Goal: Register for event/course

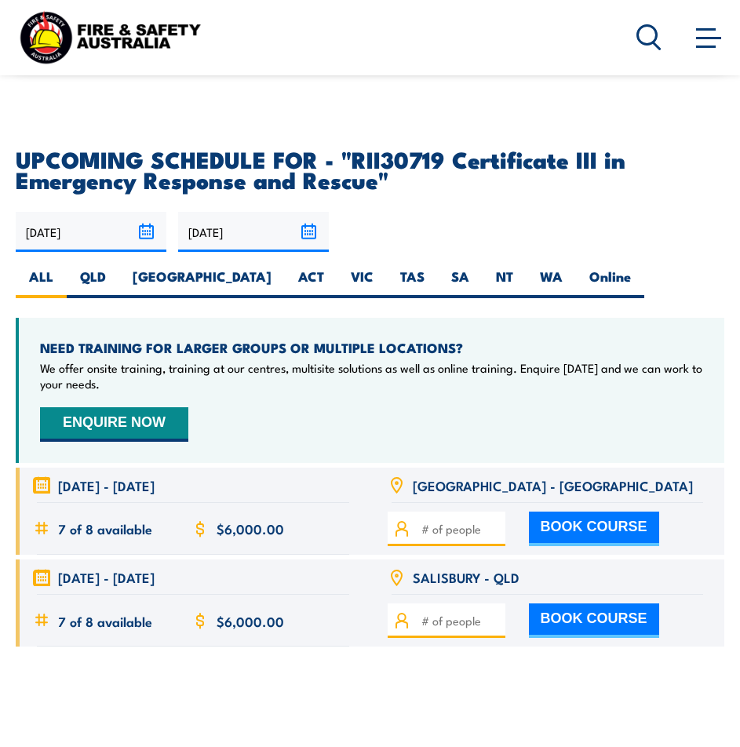
click at [42, 569] on icon at bounding box center [41, 577] width 17 height 17
click at [144, 560] on div "[DATE] - [DATE]" at bounding box center [193, 577] width 355 height 35
drag, startPoint x: 170, startPoint y: 545, endPoint x: 193, endPoint y: 539, distance: 24.2
click at [155, 568] on span "[DATE] - [DATE]" at bounding box center [106, 577] width 97 height 18
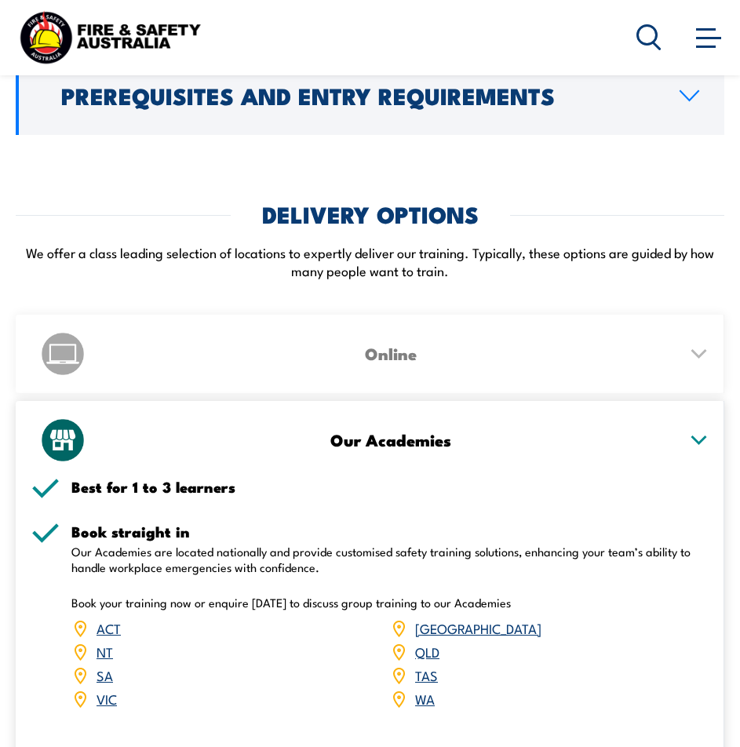
scroll to position [3140, 0]
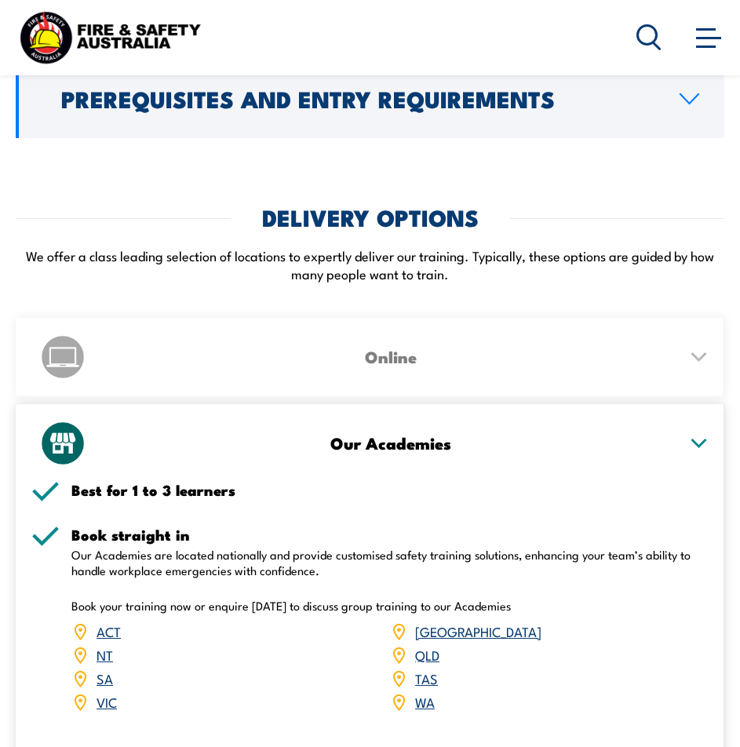
click at [428, 645] on link "QLD" at bounding box center [427, 654] width 24 height 19
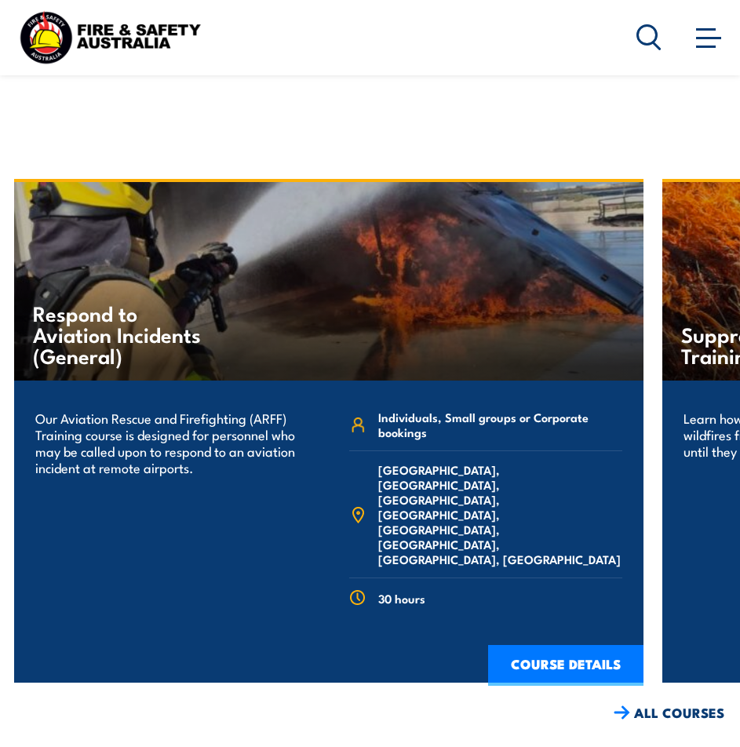
scroll to position [4429, 0]
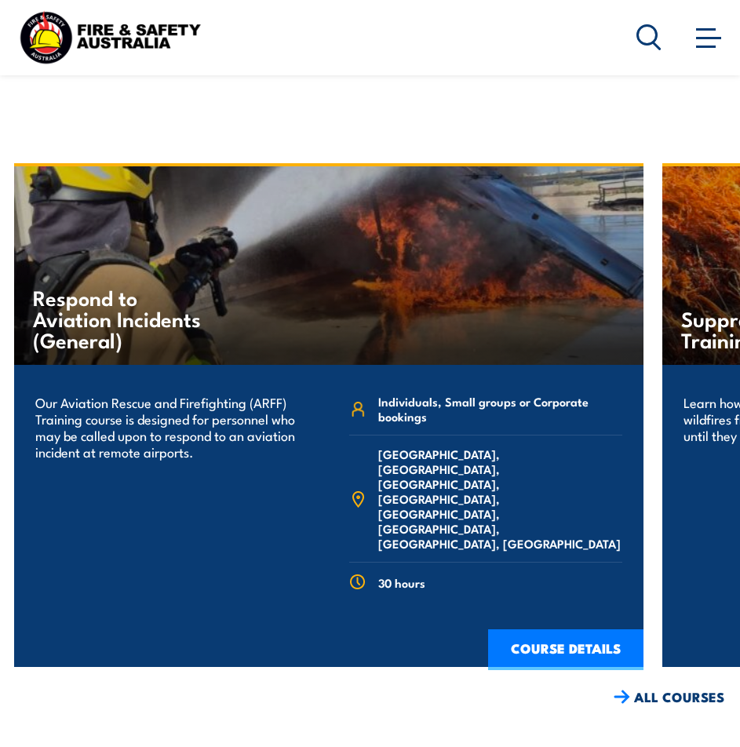
click at [655, 689] on link "ALL COURSES" at bounding box center [669, 698] width 111 height 18
click at [657, 689] on link "ALL COURSES" at bounding box center [669, 698] width 111 height 18
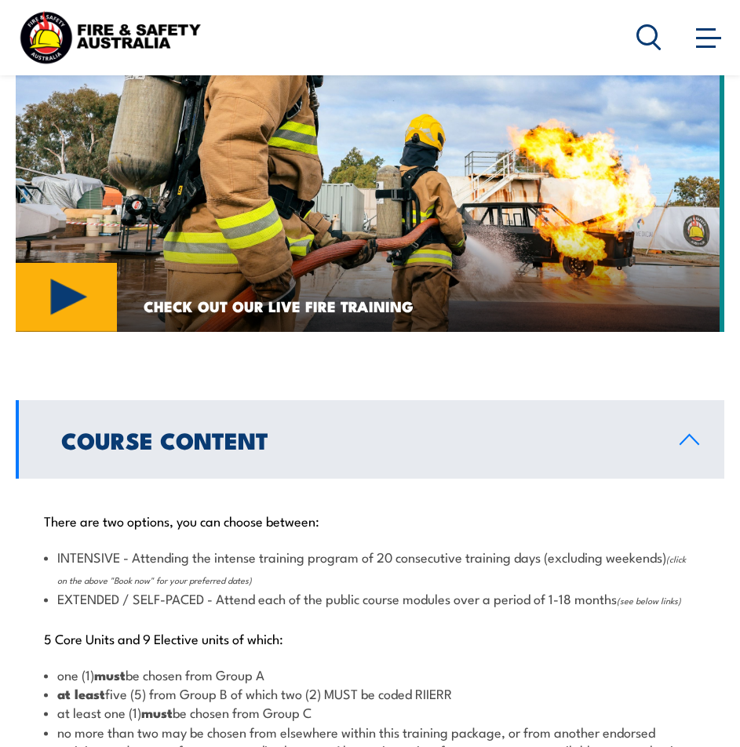
scroll to position [1492, 0]
